Goal: Transaction & Acquisition: Purchase product/service

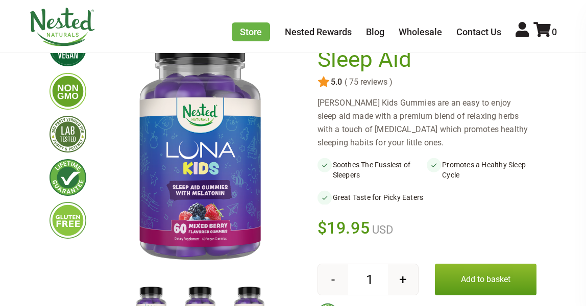
scroll to position [102, 0]
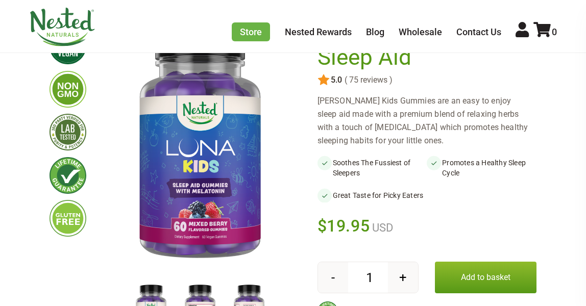
click at [509, 281] on button "Add to basket" at bounding box center [485, 278] width 101 height 32
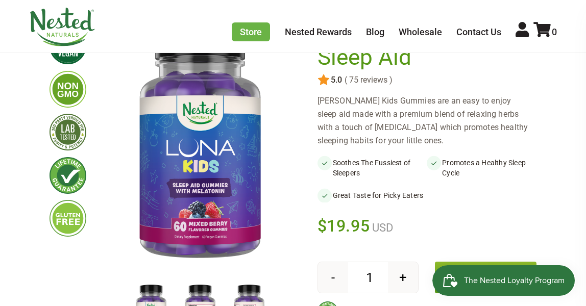
scroll to position [0, 0]
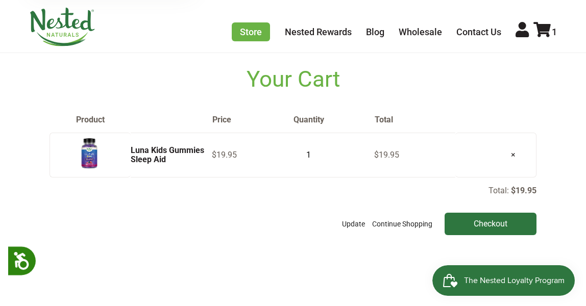
scroll to position [45, 0]
